Goal: Task Accomplishment & Management: Manage account settings

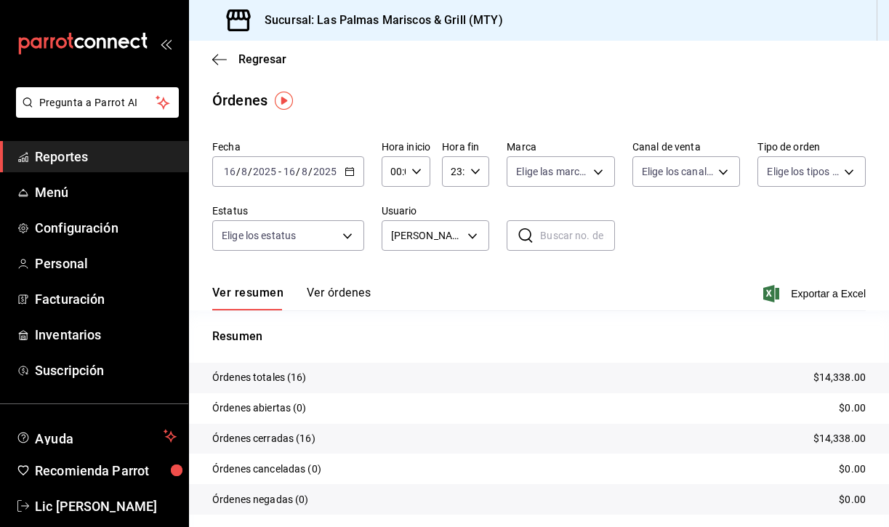
click at [57, 162] on span "Reportes" at bounding box center [106, 157] width 142 height 20
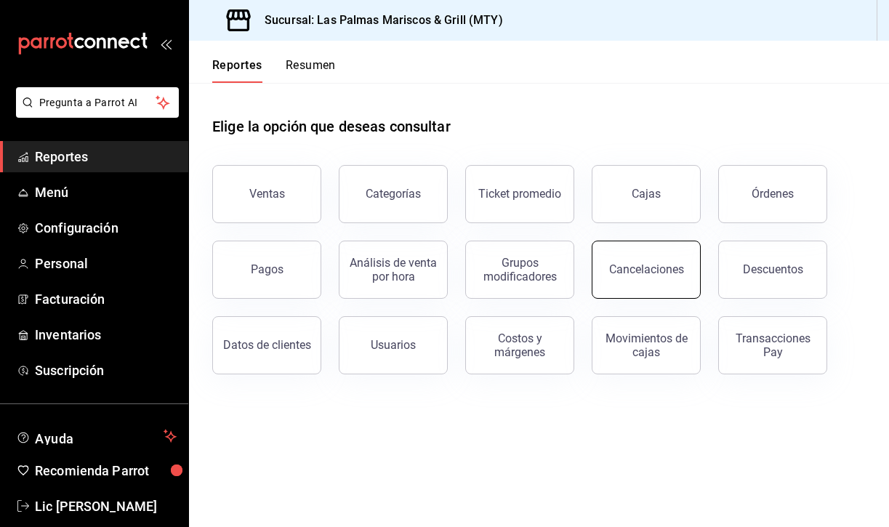
click at [665, 265] on div "Cancelaciones" at bounding box center [646, 269] width 75 height 14
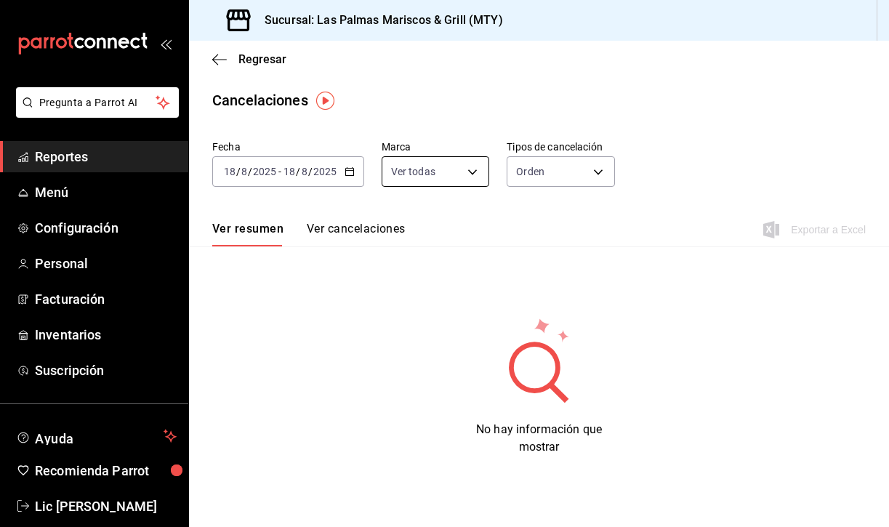
click at [473, 173] on body "Pregunta a Parrot AI Reportes Menú Configuración Personal Facturación Inventari…" at bounding box center [444, 263] width 889 height 527
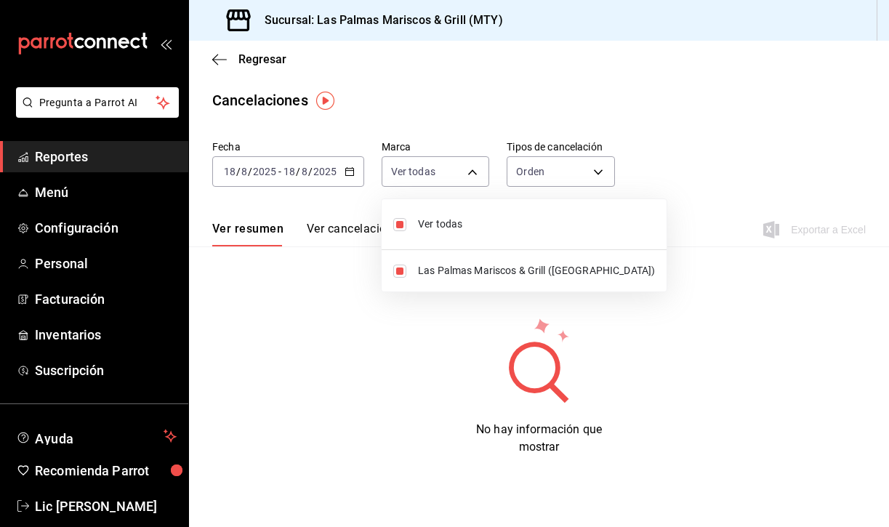
click at [586, 165] on div at bounding box center [444, 263] width 889 height 527
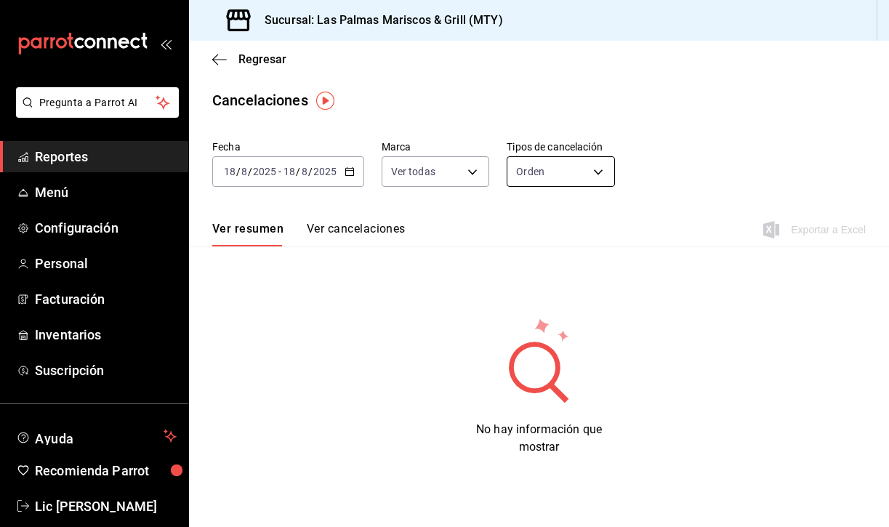
click at [585, 176] on body "Pregunta a Parrot AI Reportes Menú Configuración Personal Facturación Inventari…" at bounding box center [444, 263] width 889 height 527
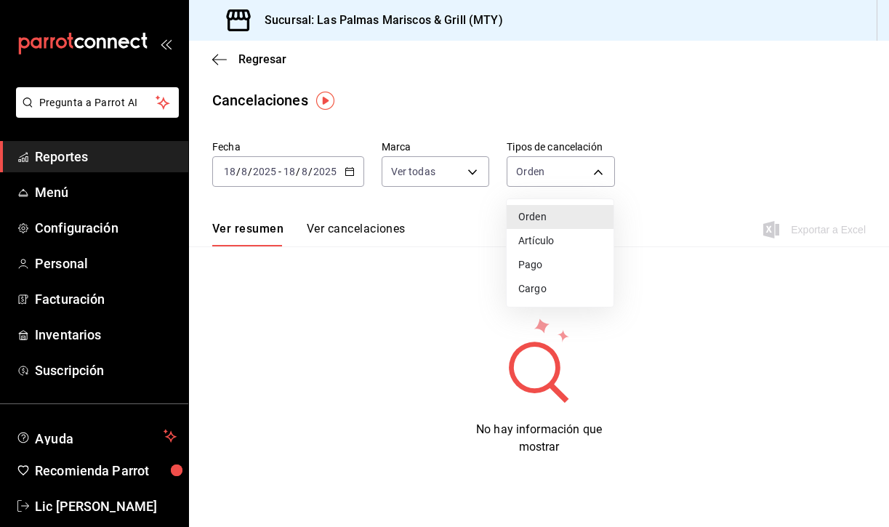
click at [545, 241] on li "Artículo" at bounding box center [560, 241] width 107 height 24
type input "ORDER_ITEM"
click at [355, 176] on div "[DATE] [DATE] - [DATE] [DATE]" at bounding box center [288, 171] width 152 height 31
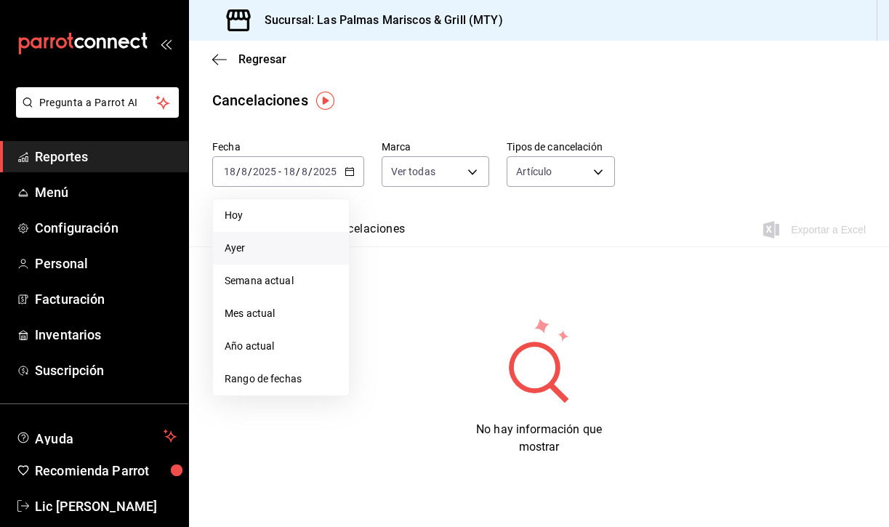
click at [291, 239] on li "Ayer" at bounding box center [281, 248] width 136 height 33
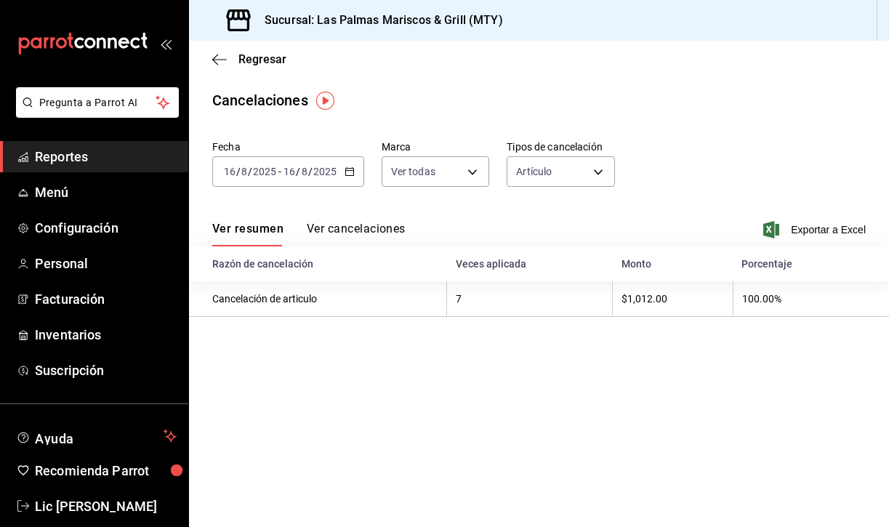
click at [339, 233] on button "Ver cancelaciones" at bounding box center [356, 234] width 99 height 25
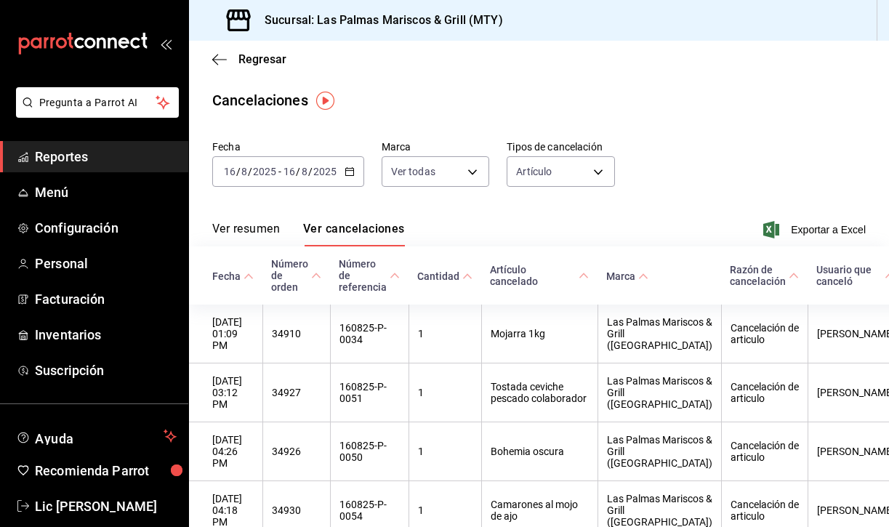
click at [65, 158] on span "Reportes" at bounding box center [106, 157] width 142 height 20
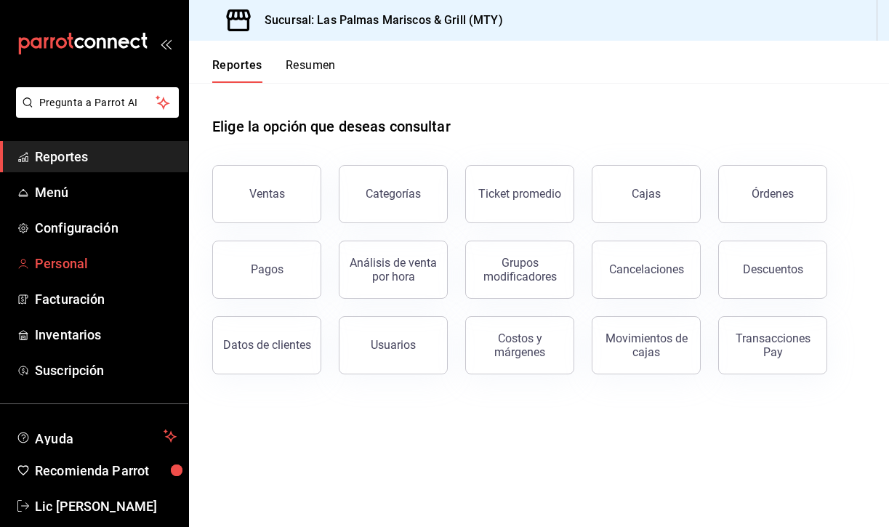
click at [78, 261] on span "Personal" at bounding box center [106, 264] width 142 height 20
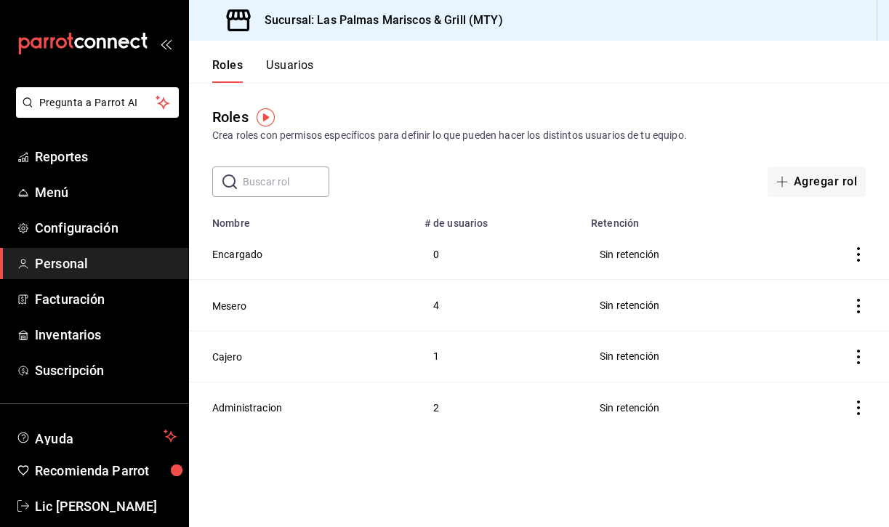
click at [294, 68] on button "Usuarios" at bounding box center [290, 70] width 48 height 25
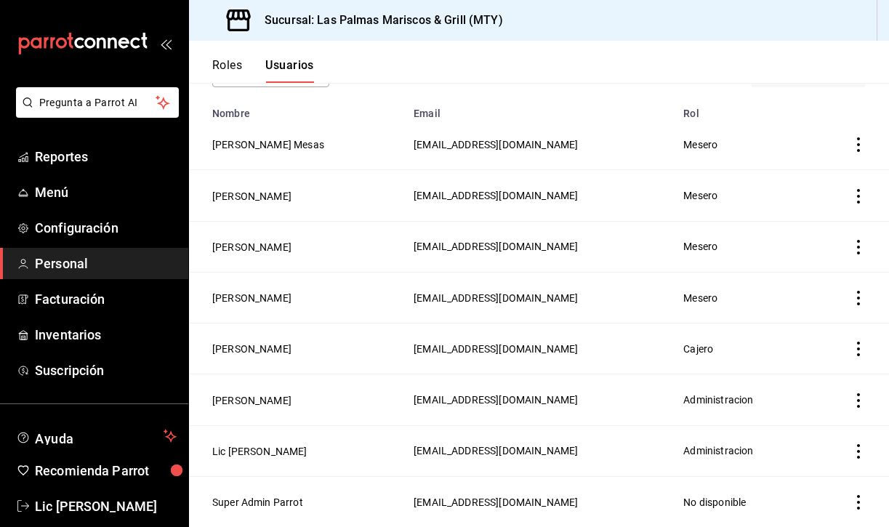
click at [854, 454] on icon "actions" at bounding box center [858, 451] width 15 height 15
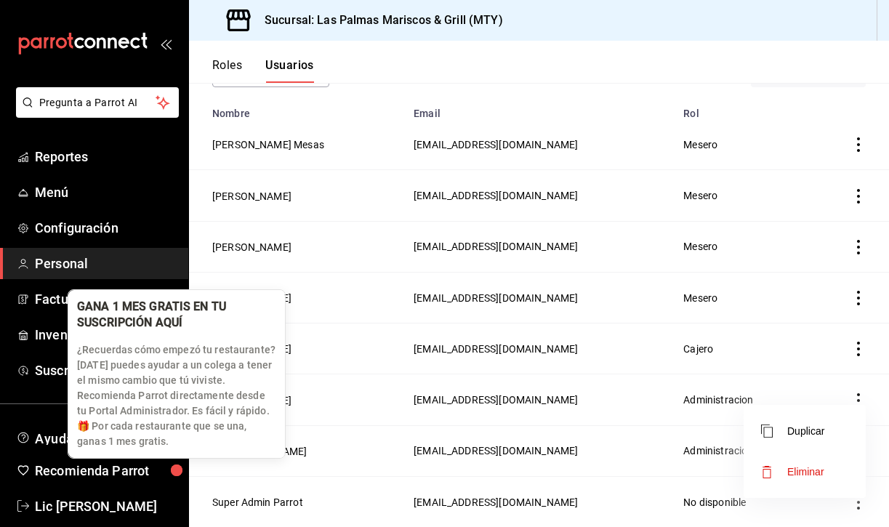
click at [267, 453] on div "GANA 1 MES GRATIS EN TU SUSCRIPCIÓN AQUÍ ¿Recuerdas cómo empezó tu restaurante?…" at bounding box center [176, 374] width 217 height 168
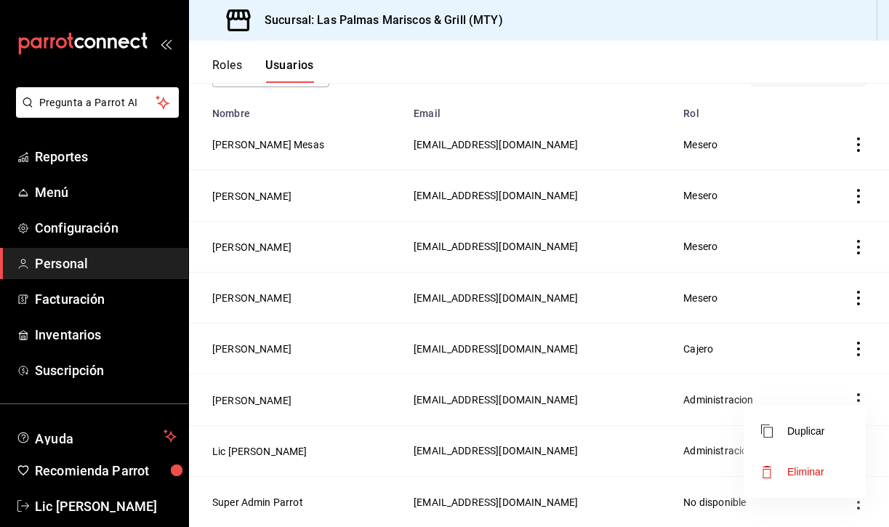
click at [316, 420] on div at bounding box center [444, 263] width 889 height 527
click at [229, 456] on button "Lic [PERSON_NAME]" at bounding box center [259, 451] width 95 height 15
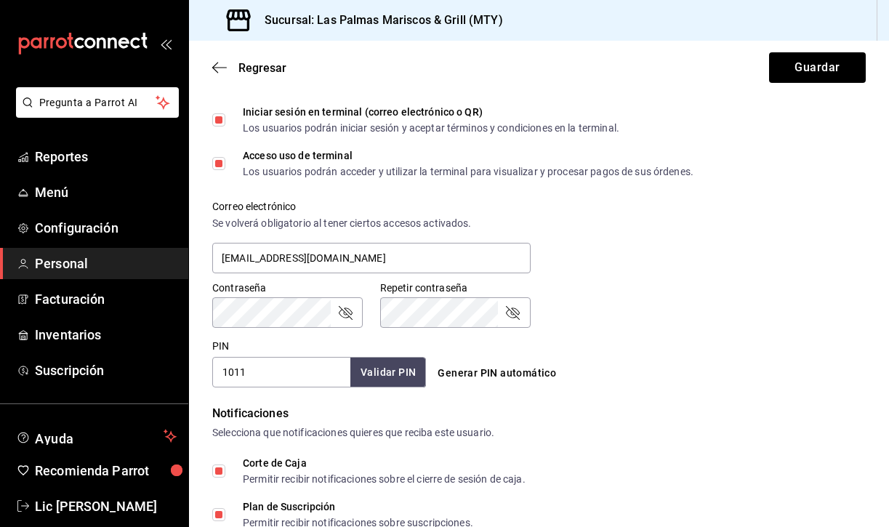
scroll to position [454, 0]
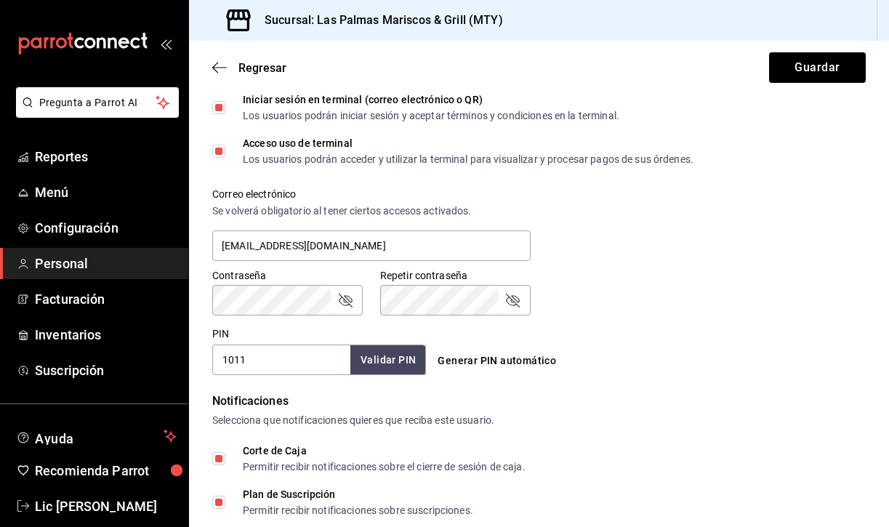
click at [273, 365] on input "1011" at bounding box center [281, 360] width 138 height 31
type input "0403"
click at [384, 358] on button "Validar PIN" at bounding box center [387, 360] width 77 height 31
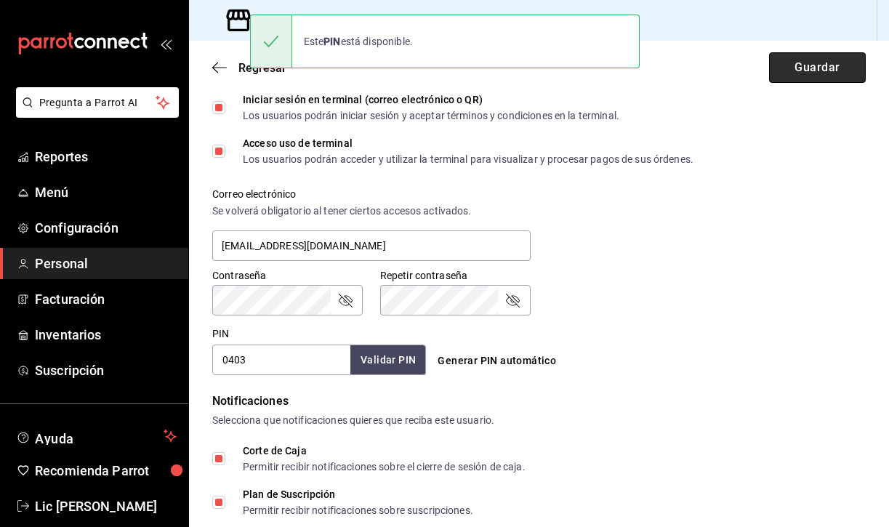
click at [826, 65] on button "Guardar" at bounding box center [817, 67] width 97 height 31
